Goal: Information Seeking & Learning: Learn about a topic

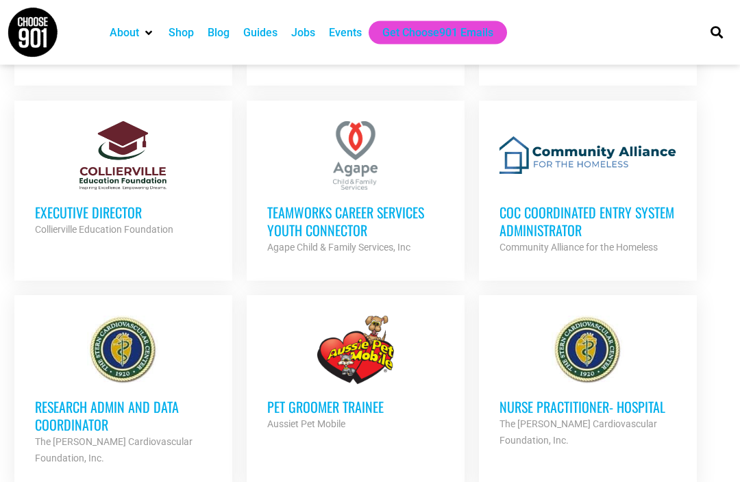
scroll to position [1161, 0]
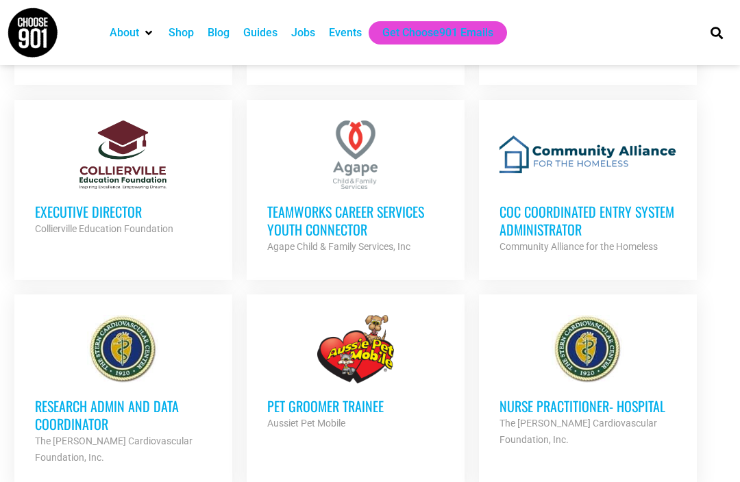
click at [350, 397] on h3 "Pet Groomer Trainee" at bounding box center [355, 406] width 177 height 18
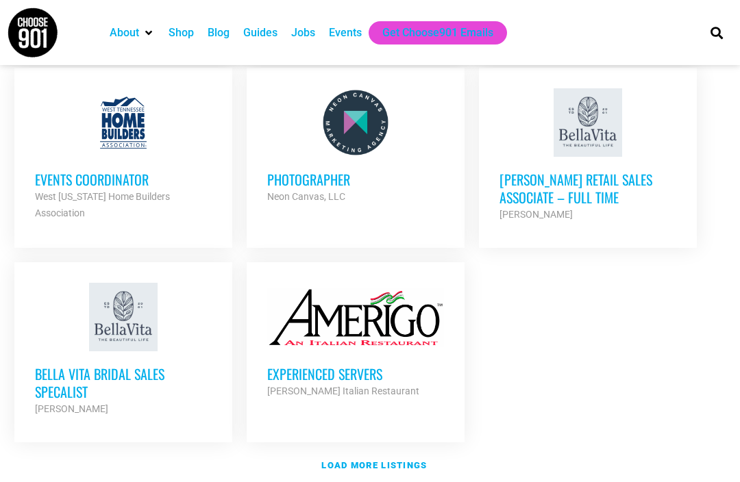
scroll to position [1596, 0]
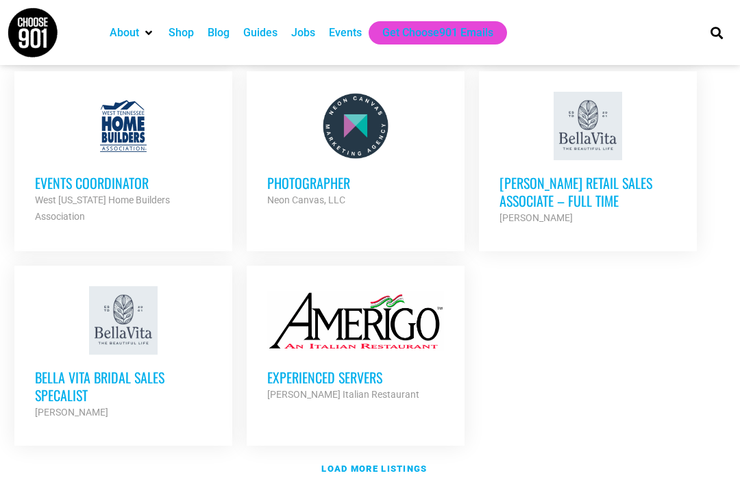
click at [116, 195] on strong "West [US_STATE] Home Builders Association" at bounding box center [102, 208] width 135 height 27
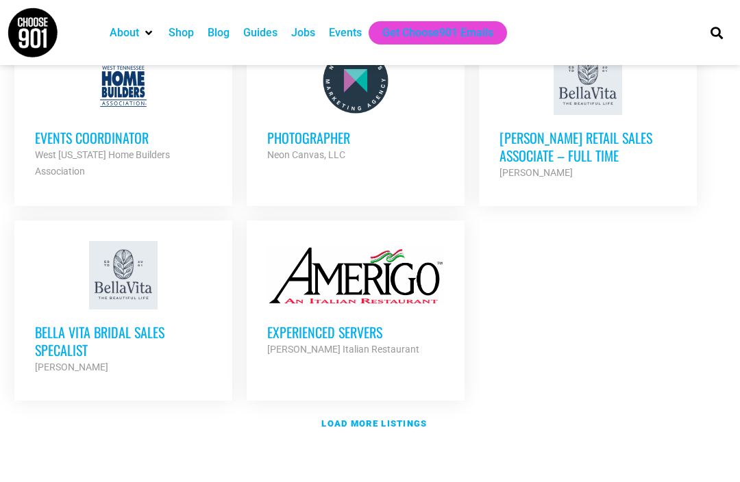
click at [393, 419] on strong "Load more listings" at bounding box center [374, 424] width 106 height 10
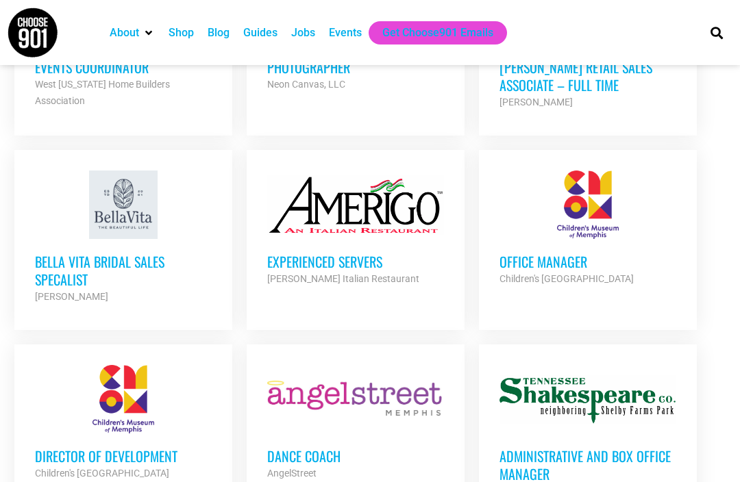
scroll to position [1712, 0]
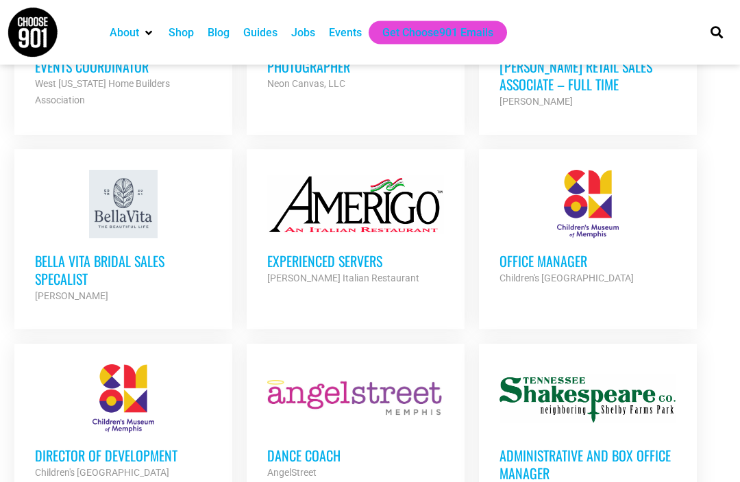
click at [565, 253] on h3 "Office Manager" at bounding box center [588, 262] width 177 height 18
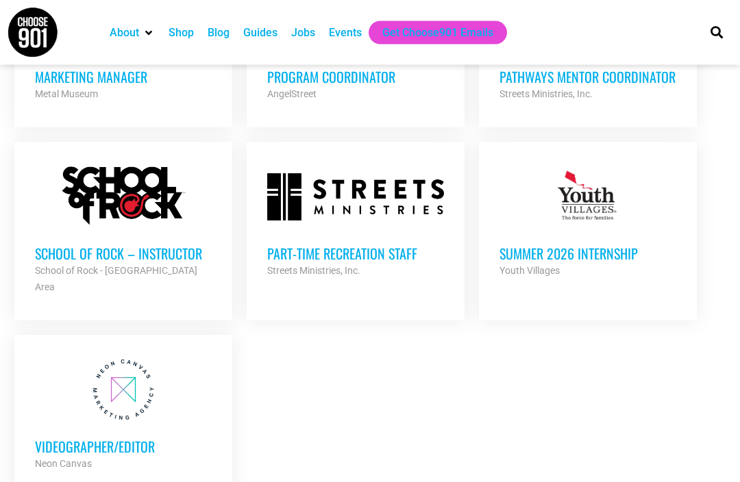
scroll to position [2887, 0]
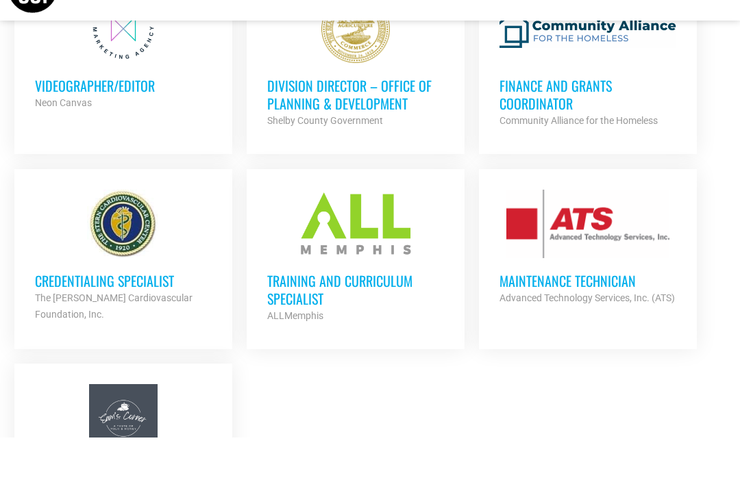
scroll to position [3247, 0]
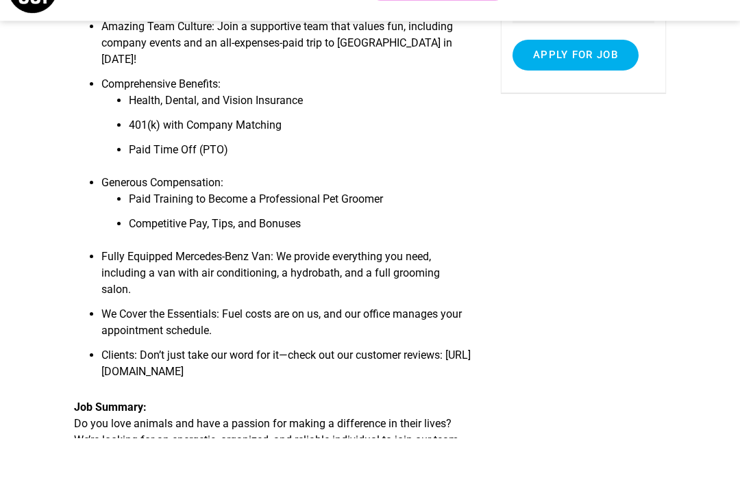
scroll to position [292, 0]
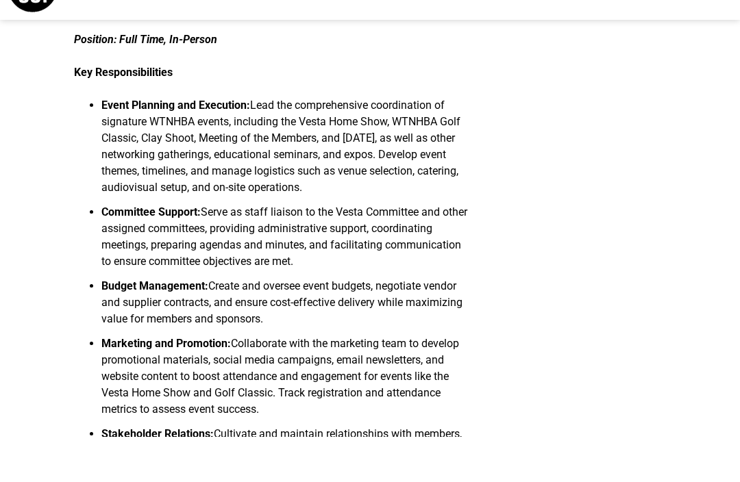
scroll to position [426, 0]
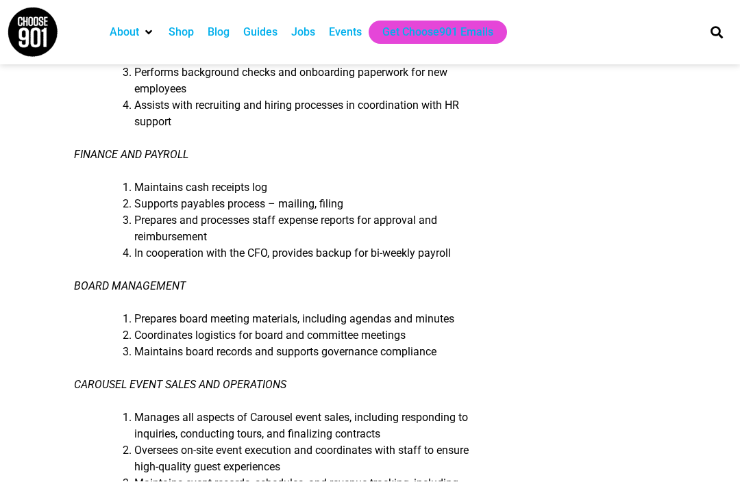
scroll to position [525, 0]
